Goal: Information Seeking & Learning: Check status

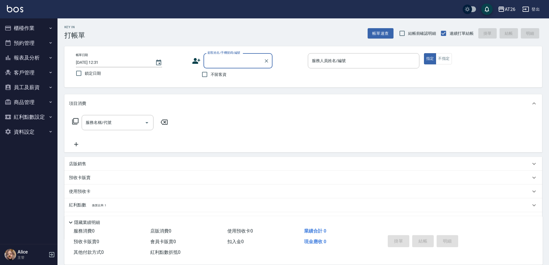
click at [30, 28] on button "櫃檯作業" at bounding box center [28, 28] width 53 height 15
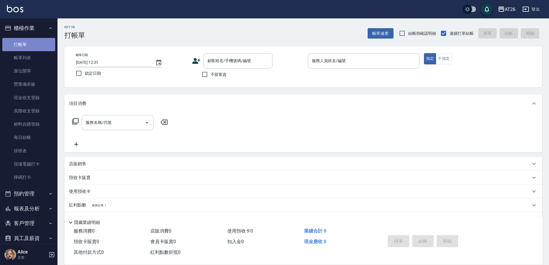
click at [45, 50] on link "打帳單" at bounding box center [28, 44] width 53 height 13
click at [43, 54] on link "帳單列表" at bounding box center [28, 57] width 53 height 13
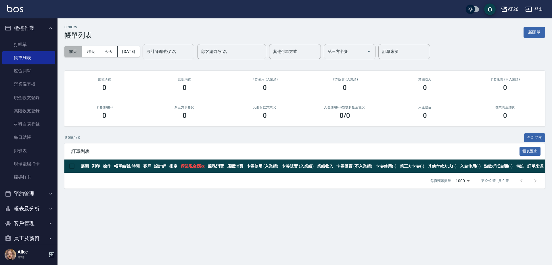
click at [74, 53] on button "前天" at bounding box center [73, 51] width 18 height 11
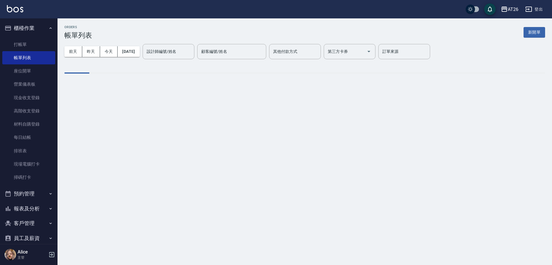
click at [85, 50] on button "昨天" at bounding box center [91, 51] width 18 height 11
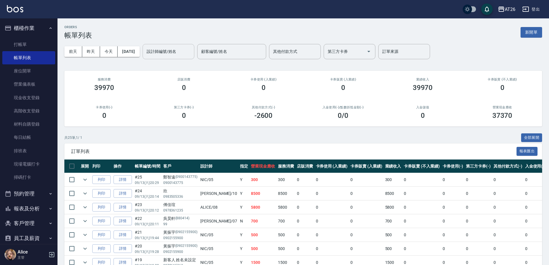
click at [167, 47] on div "設計師編號/姓名 設計師編號/姓名" at bounding box center [169, 51] width 52 height 15
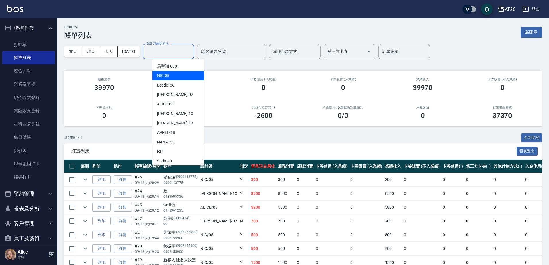
click at [165, 73] on span "NIC -05" at bounding box center [163, 76] width 12 height 6
type input "NIC-05"
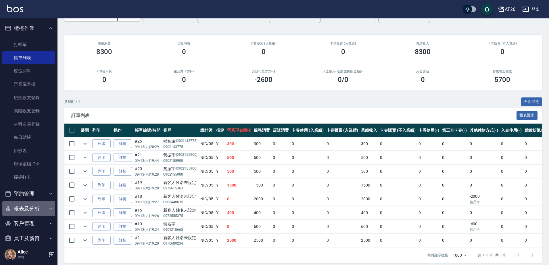
click at [34, 211] on button "報表及分析" at bounding box center [28, 208] width 53 height 15
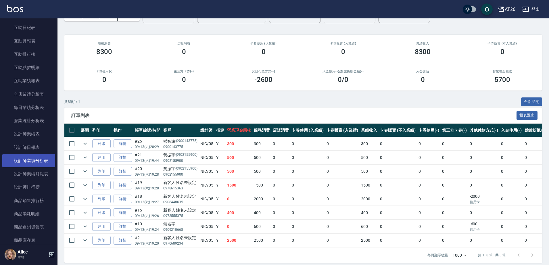
scroll to position [288, 0]
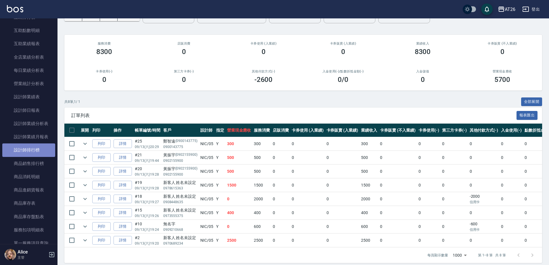
click at [39, 148] on link "設計師排行榜" at bounding box center [28, 150] width 53 height 13
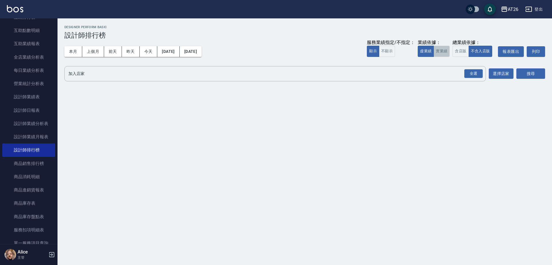
click at [446, 52] on button "實業績" at bounding box center [442, 51] width 16 height 11
click at [469, 70] on div "全選" at bounding box center [474, 73] width 18 height 9
click at [526, 72] on button "搜尋" at bounding box center [531, 74] width 29 height 11
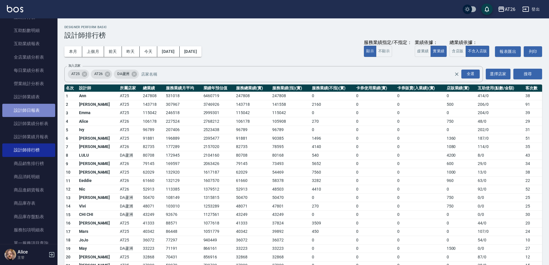
click at [39, 104] on link "設計師日報表" at bounding box center [28, 110] width 53 height 13
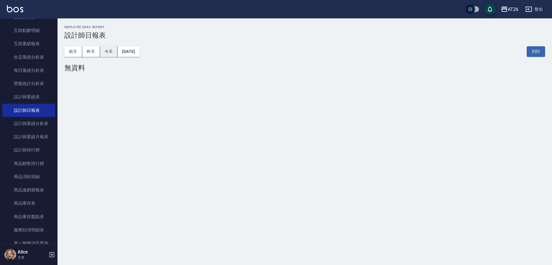
click at [113, 46] on button "今天" at bounding box center [109, 51] width 18 height 11
